Goal: Task Accomplishment & Management: Complete application form

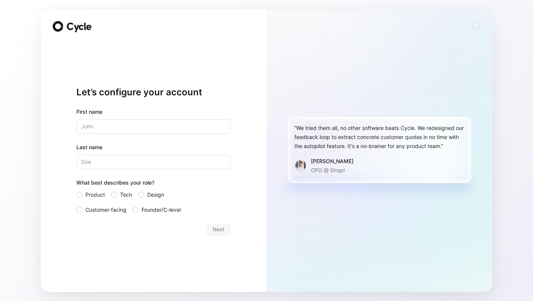
click at [152, 124] on input "text" at bounding box center [153, 126] width 154 height 14
click at [137, 129] on input "text" at bounding box center [153, 126] width 154 height 14
type input "[PERSON_NAME]"
click at [132, 178] on div "What best describes your role?" at bounding box center [153, 184] width 154 height 12
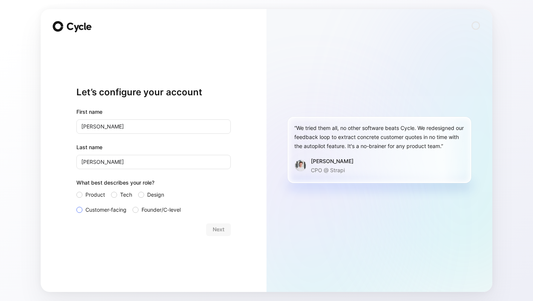
click at [97, 211] on span "Customer-facing" at bounding box center [106, 209] width 41 height 9
click at [76, 205] on input "Customer-facing" at bounding box center [76, 205] width 0 height 0
click at [225, 231] on button "Next" at bounding box center [218, 229] width 24 height 12
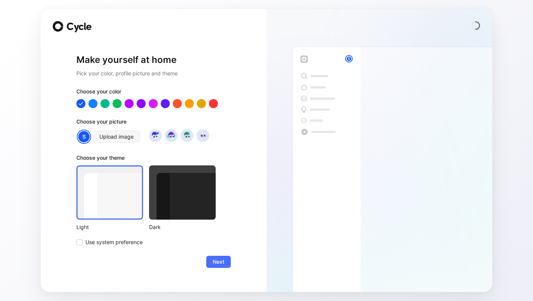
click at [220, 104] on div at bounding box center [153, 103] width 154 height 9
click at [216, 102] on div at bounding box center [214, 103] width 10 height 10
click at [132, 137] on span "Upload image" at bounding box center [116, 136] width 34 height 9
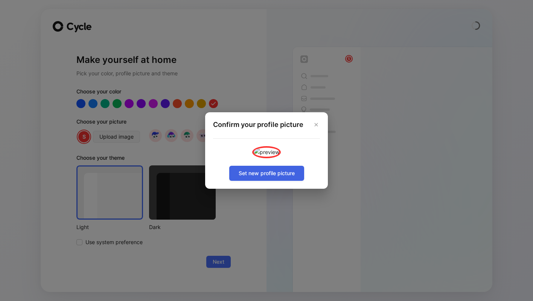
click at [261, 178] on span "Set new profile picture" at bounding box center [267, 173] width 56 height 9
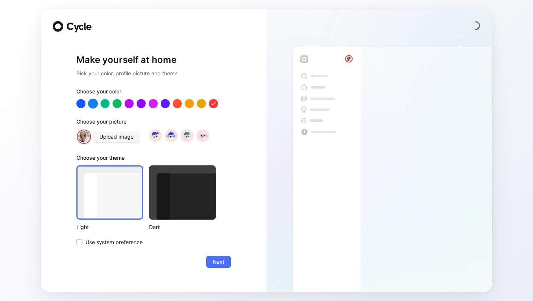
click at [92, 102] on div at bounding box center [93, 103] width 10 height 10
click at [210, 256] on button "Next" at bounding box center [218, 262] width 24 height 12
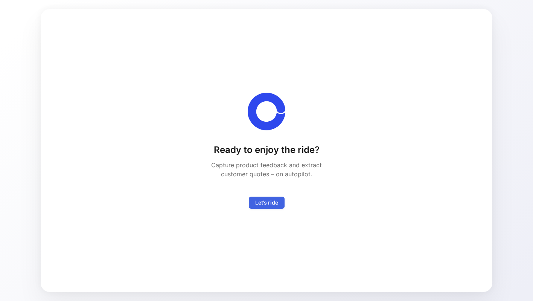
click at [259, 203] on span "Let’s ride" at bounding box center [266, 202] width 23 height 9
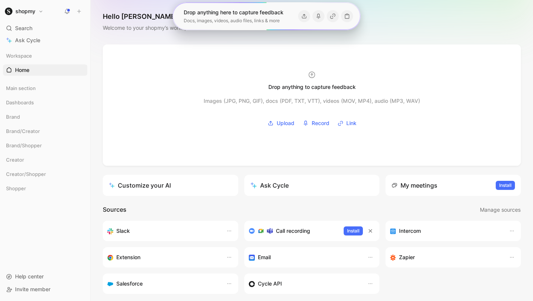
click at [241, 44] on div "Hello [PERSON_NAME] ❄️ COLLABORATOR Welcome to your shopmy’s workspace" at bounding box center [312, 22] width 443 height 44
click at [13, 90] on span "Main section" at bounding box center [21, 88] width 30 height 8
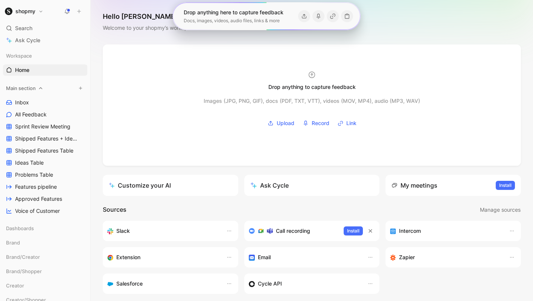
click at [16, 90] on span "Main section" at bounding box center [21, 88] width 30 height 8
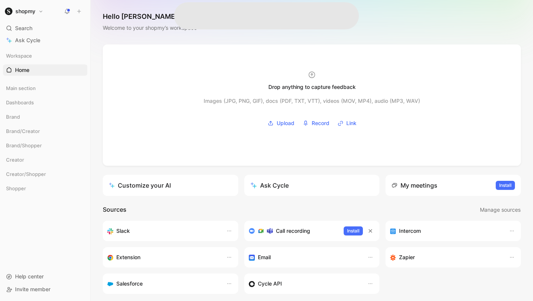
click at [23, 95] on div "Main section" at bounding box center [45, 89] width 84 height 14
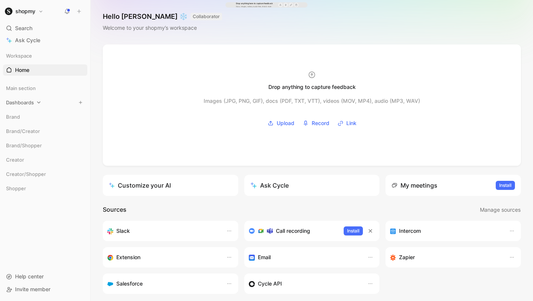
click at [22, 99] on span "Dashboards" at bounding box center [20, 103] width 28 height 8
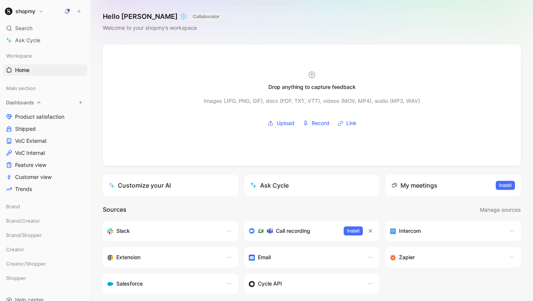
click at [21, 104] on span "Dashboards" at bounding box center [20, 103] width 28 height 8
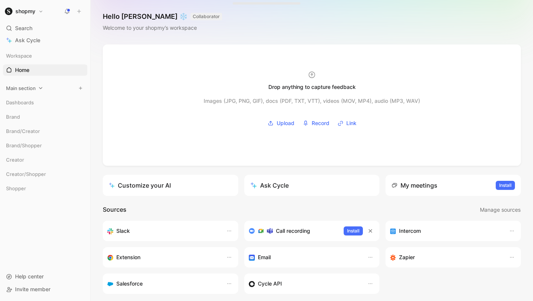
click at [31, 85] on span "Main section" at bounding box center [21, 88] width 30 height 8
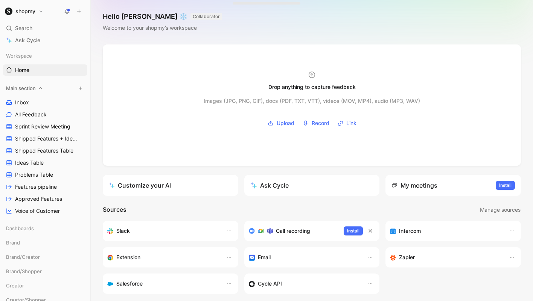
click at [31, 85] on span "Main section" at bounding box center [21, 88] width 30 height 8
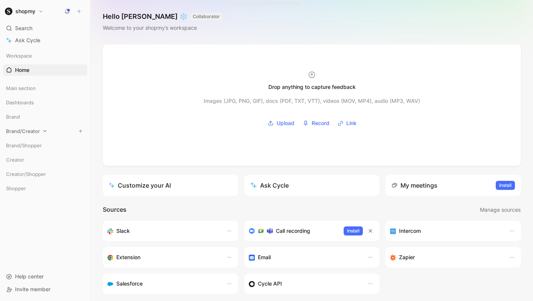
click at [18, 132] on span "Brand/Creator" at bounding box center [23, 131] width 34 height 8
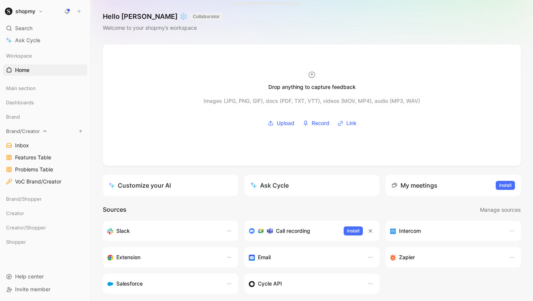
click at [18, 132] on span "Brand/Creator" at bounding box center [23, 131] width 34 height 8
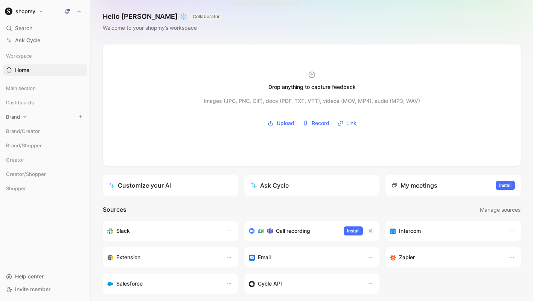
click at [24, 116] on icon at bounding box center [24, 116] width 5 height 5
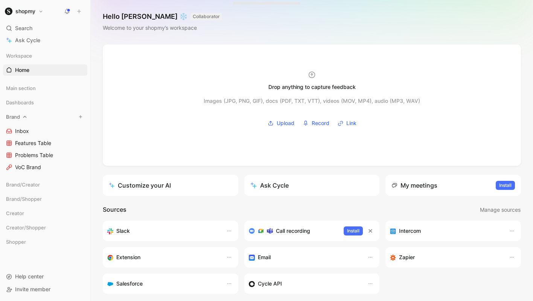
click at [24, 116] on icon at bounding box center [24, 116] width 5 height 5
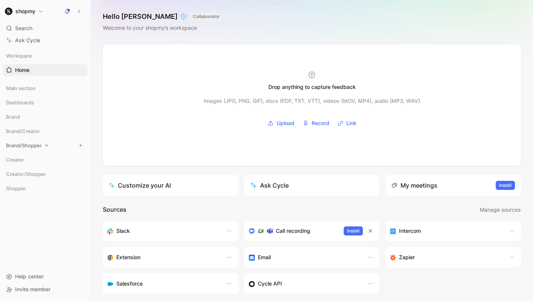
click at [18, 145] on span "Brand/Shopper" at bounding box center [24, 146] width 36 height 8
click at [17, 162] on span "Creator" at bounding box center [15, 160] width 18 height 8
click at [16, 173] on span "Creator/Shopper" at bounding box center [26, 174] width 40 height 8
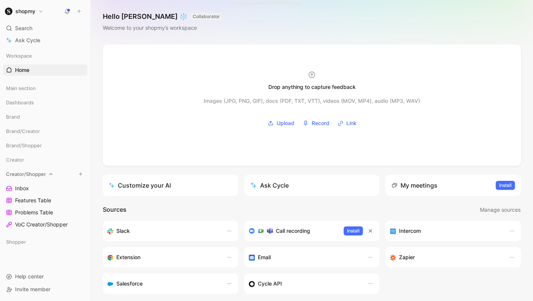
click at [16, 173] on span "Creator/Shopper" at bounding box center [26, 174] width 40 height 8
click at [13, 186] on span "Shopper" at bounding box center [16, 189] width 20 height 8
click at [15, 200] on span "Inbox" at bounding box center [22, 203] width 14 height 8
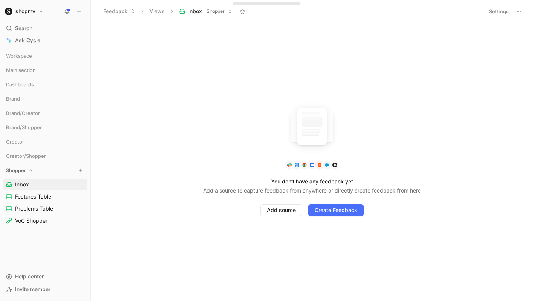
click at [27, 170] on div "Shopper" at bounding box center [45, 170] width 84 height 11
click at [28, 10] on h1 "shopmy" at bounding box center [25, 11] width 20 height 7
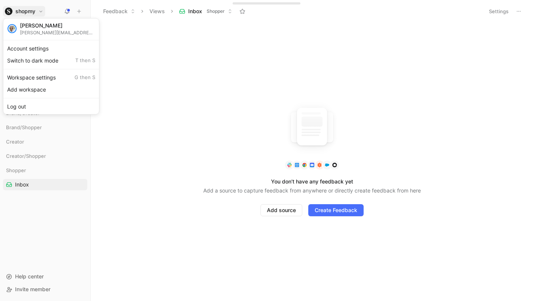
click at [28, 10] on div at bounding box center [266, 150] width 533 height 301
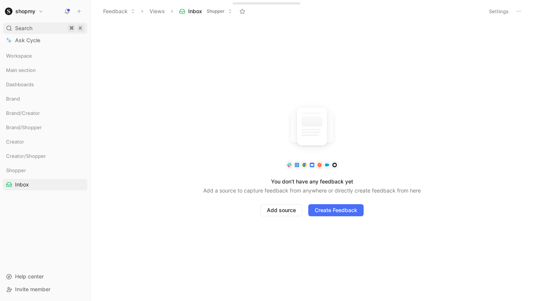
click at [46, 28] on div "Search ⌘ K" at bounding box center [45, 28] width 84 height 11
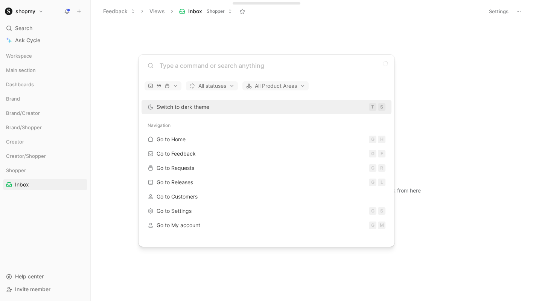
click at [133, 25] on body "shopmy Search ⌘ K Ask Cycle Workspace Main section Dashboards Brand Brand/Creat…" at bounding box center [266, 150] width 533 height 301
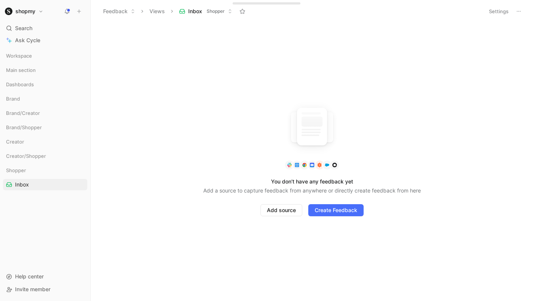
click at [119, 11] on button "Feedback" at bounding box center [119, 11] width 39 height 11
click at [30, 56] on span "Workspace" at bounding box center [19, 56] width 26 height 8
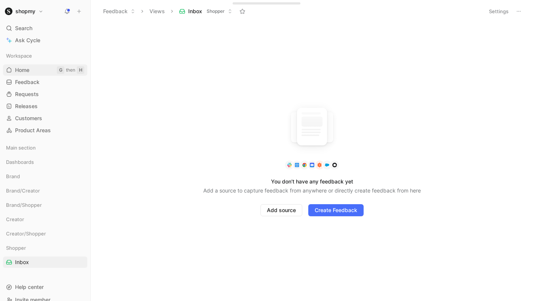
click at [29, 67] on span "Home" at bounding box center [22, 70] width 14 height 8
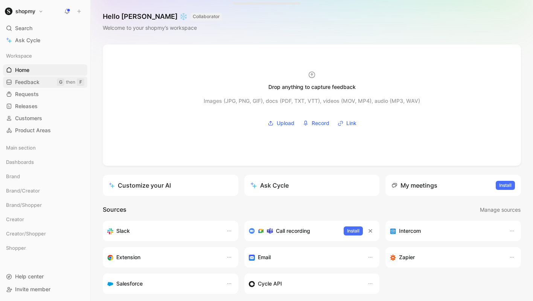
click at [28, 76] on link "Feedback G then F" at bounding box center [45, 81] width 84 height 11
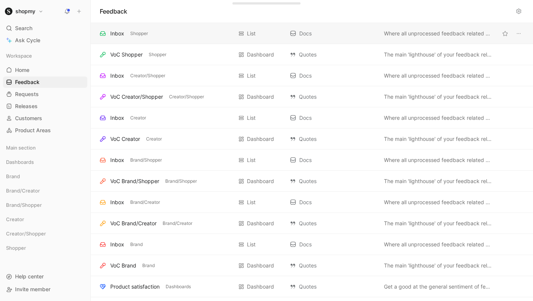
click at [207, 35] on div "Inbox Shopper" at bounding box center [166, 33] width 133 height 9
click at [460, 33] on span "Where all unprocessed feedback related to Miscellaneous lands" at bounding box center [438, 33] width 108 height 9
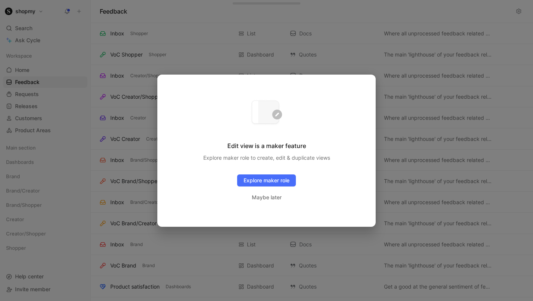
click at [448, 34] on div at bounding box center [266, 150] width 533 height 301
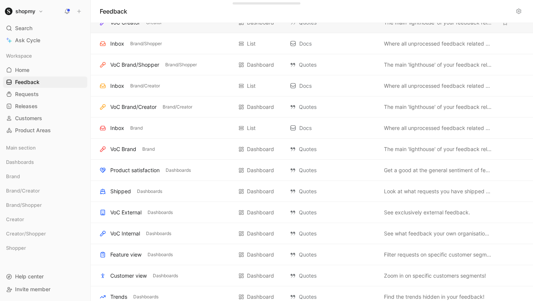
scroll to position [145, 0]
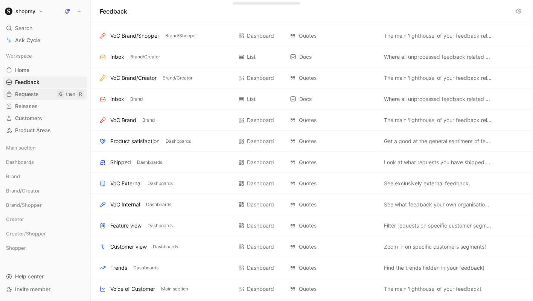
click at [69, 98] on link "Requests G then R" at bounding box center [45, 94] width 84 height 11
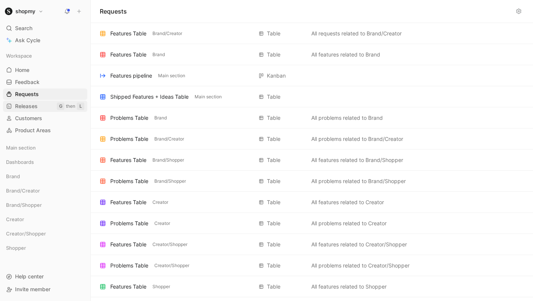
click at [36, 105] on span "Releases" at bounding box center [26, 106] width 23 height 8
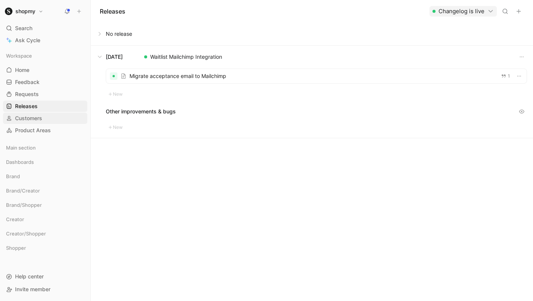
click at [31, 117] on span "Customers" at bounding box center [28, 119] width 27 height 8
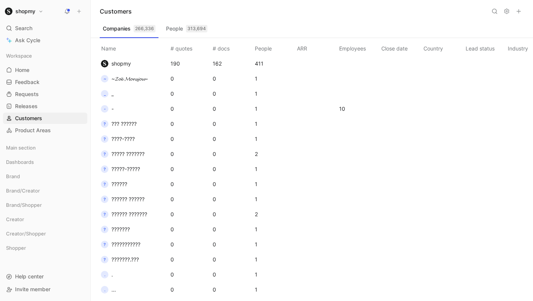
click at [176, 27] on button "People 313,694" at bounding box center [186, 29] width 47 height 12
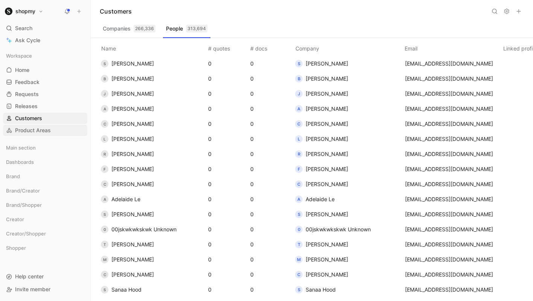
click at [46, 128] on span "Product Areas" at bounding box center [33, 131] width 36 height 8
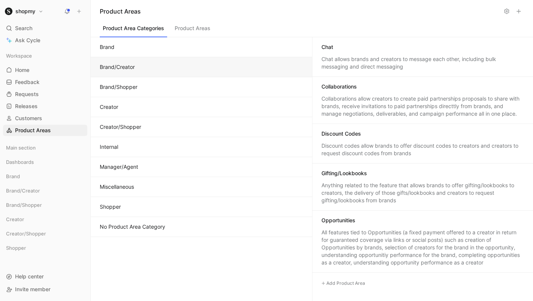
click at [149, 65] on button "Brand/Creator" at bounding box center [201, 67] width 221 height 20
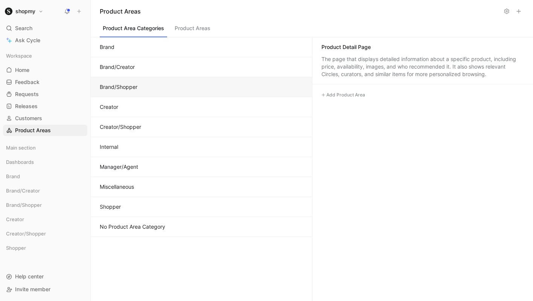
click at [145, 81] on button "Brand/Shopper" at bounding box center [201, 87] width 221 height 20
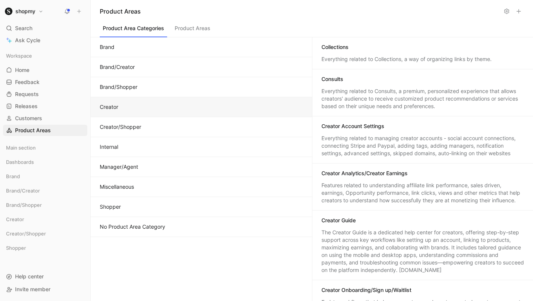
click at [139, 101] on button "Creator" at bounding box center [201, 107] width 221 height 20
click at [134, 127] on button "Creator/Shopper" at bounding box center [201, 127] width 221 height 20
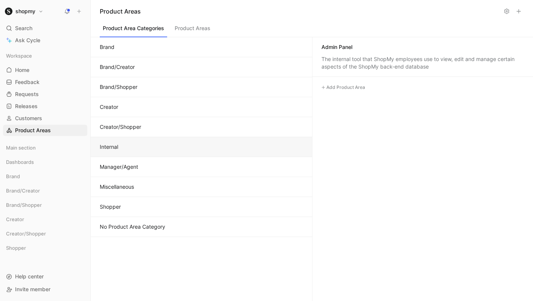
click at [128, 142] on button "Internal" at bounding box center [201, 147] width 221 height 20
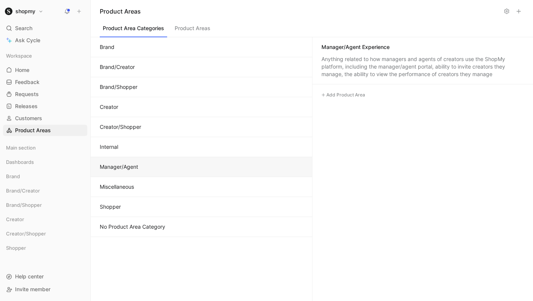
click at [118, 168] on button "Manager/Agent" at bounding box center [201, 167] width 221 height 20
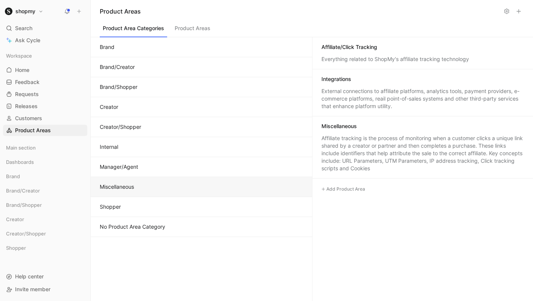
click at [110, 186] on button "Miscellaneous" at bounding box center [201, 187] width 221 height 20
click at [104, 208] on button "Shopper" at bounding box center [201, 207] width 221 height 20
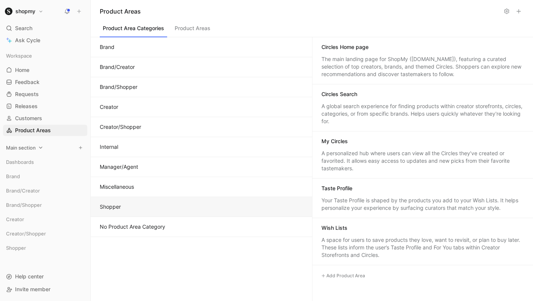
click at [33, 151] on span "Main section" at bounding box center [21, 148] width 30 height 8
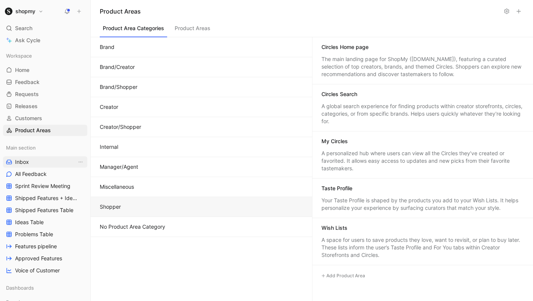
click at [27, 166] on link "Inbox" at bounding box center [45, 161] width 84 height 11
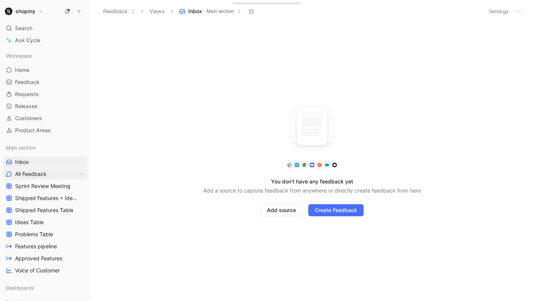
click at [25, 174] on span "All Feedback" at bounding box center [31, 174] width 32 height 8
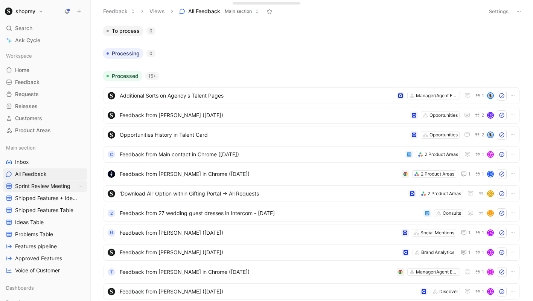
click at [23, 183] on span "Sprint Review Meeting" at bounding box center [42, 186] width 55 height 8
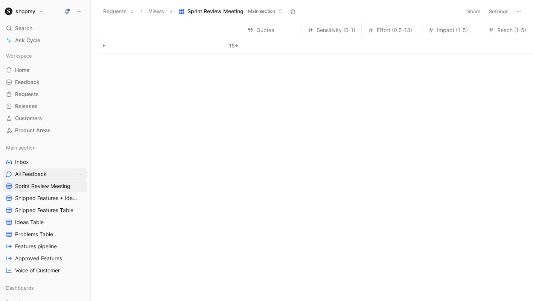
click at [26, 174] on span "All Feedback" at bounding box center [31, 174] width 32 height 8
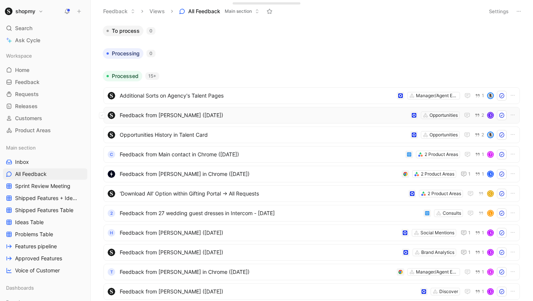
click at [179, 115] on span "Feedback from [PERSON_NAME] ([DATE])" at bounding box center [264, 115] width 288 height 9
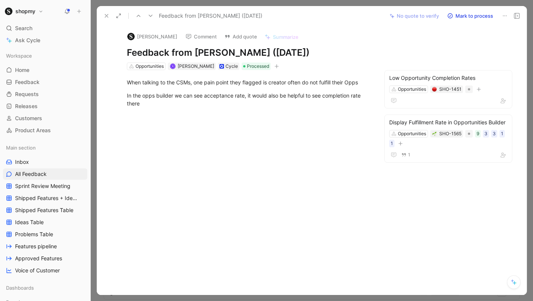
click at [140, 14] on icon at bounding box center [139, 16] width 6 height 6
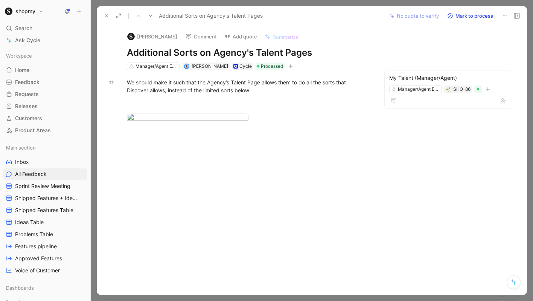
click at [153, 15] on icon at bounding box center [151, 16] width 6 height 6
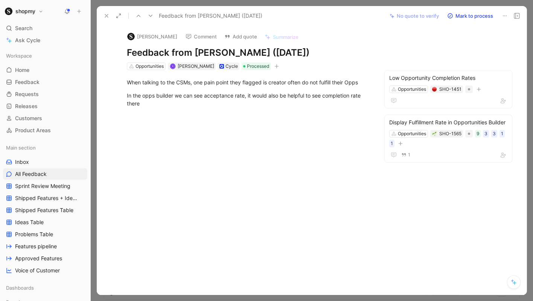
click at [153, 16] on icon at bounding box center [151, 16] width 6 height 6
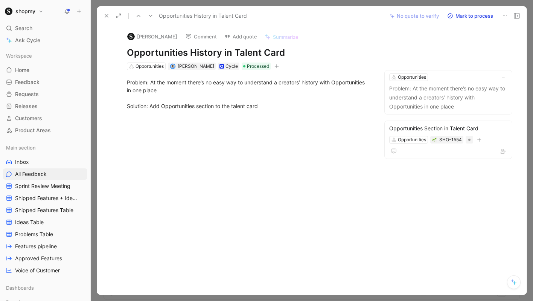
click at [153, 16] on icon at bounding box center [151, 16] width 6 height 6
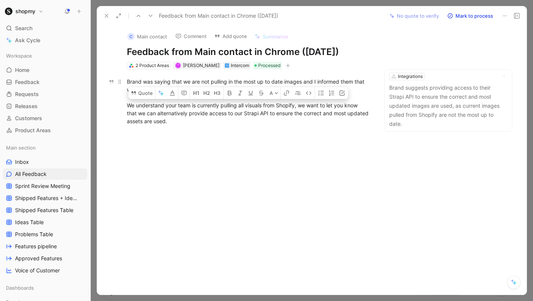
drag, startPoint x: 125, startPoint y: 107, endPoint x: 125, endPoint y: 120, distance: 13.2
click at [125, 120] on p "Brand was saying that we are not pulling in the most up to date images and I in…" at bounding box center [249, 101] width 272 height 52
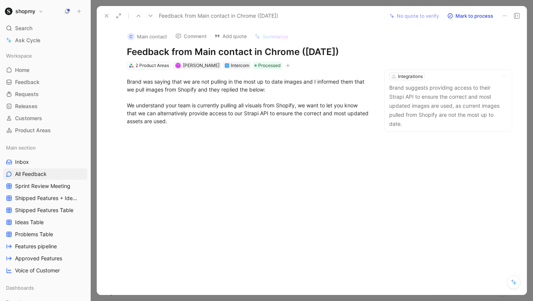
click at [153, 17] on icon at bounding box center [151, 16] width 6 height 6
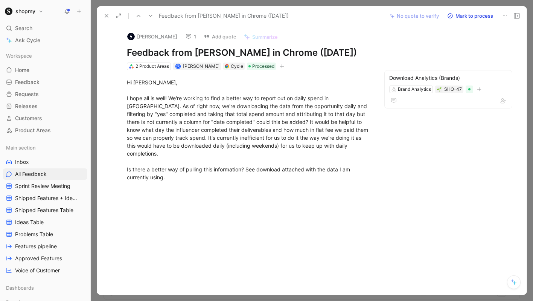
click at [153, 17] on icon at bounding box center [151, 16] width 6 height 6
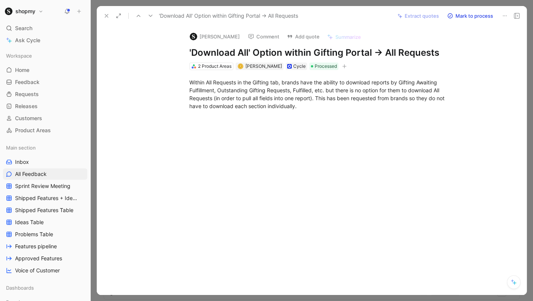
click at [153, 17] on icon at bounding box center [151, 16] width 6 height 6
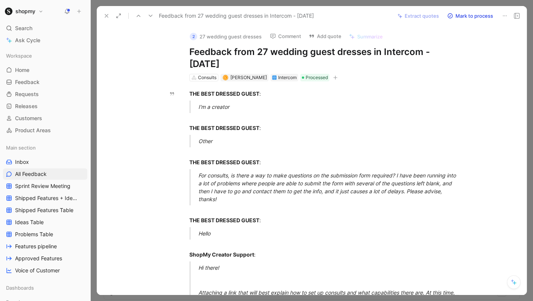
click at [147, 15] on button at bounding box center [150, 16] width 11 height 11
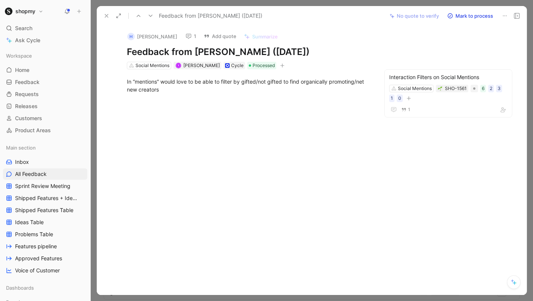
click at [147, 15] on button at bounding box center [150, 16] width 11 height 11
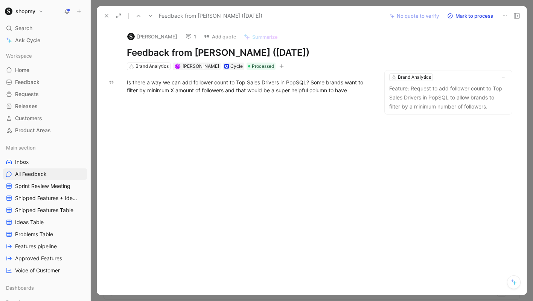
click at [107, 18] on icon at bounding box center [107, 16] width 6 height 6
